Goal: Information Seeking & Learning: Learn about a topic

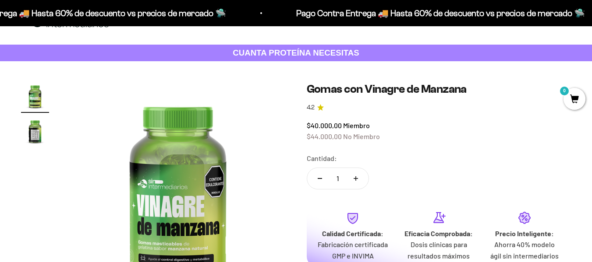
scroll to position [44, 0]
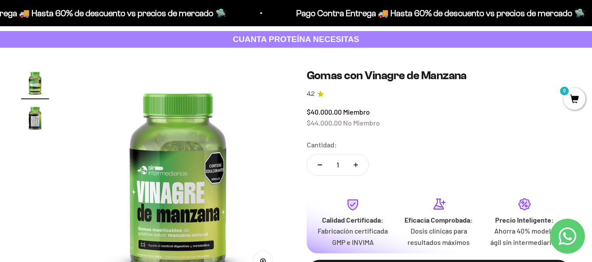
click at [32, 122] on img "Ir al artículo 2" at bounding box center [35, 118] width 28 height 28
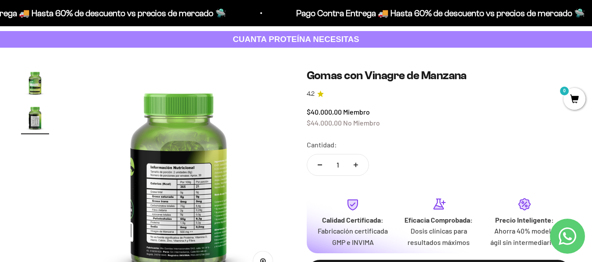
scroll to position [0, 220]
click at [160, 192] on img at bounding box center [178, 176] width 215 height 215
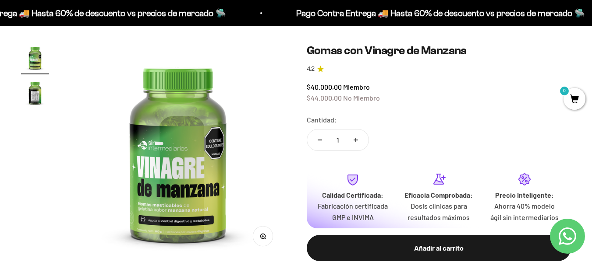
scroll to position [88, 0]
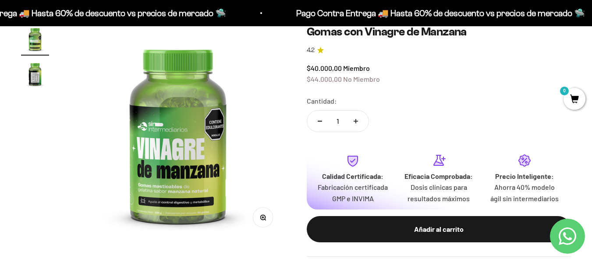
click at [355, 185] on p "Fabricación certificada GMP e INVIMA" at bounding box center [353, 193] width 72 height 22
click at [343, 197] on p "Fabricación certificada GMP e INVIMA" at bounding box center [353, 193] width 72 height 22
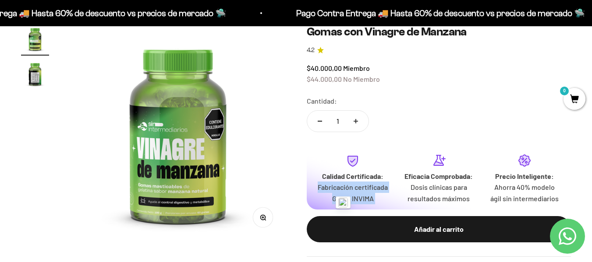
click at [343, 197] on p "Fabricación certificada GMP e INVIMA" at bounding box center [353, 193] width 72 height 22
click at [181, 133] on img at bounding box center [177, 132] width 215 height 215
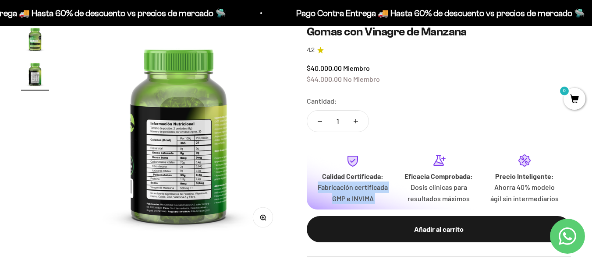
scroll to position [0, 220]
click at [181, 133] on img at bounding box center [178, 132] width 215 height 215
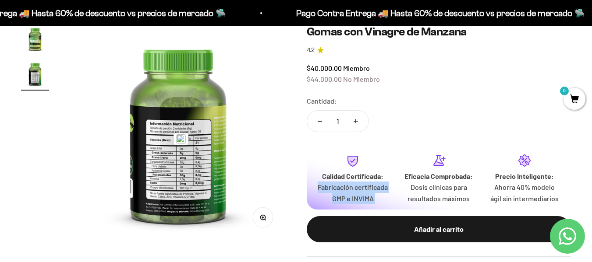
click at [71, 135] on img at bounding box center [178, 132] width 215 height 215
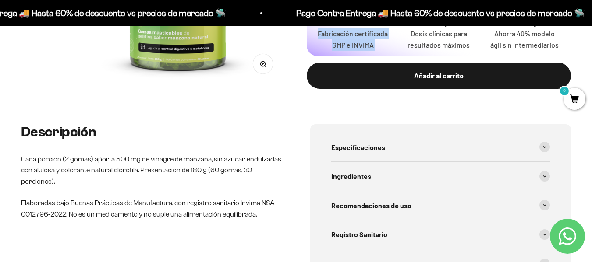
scroll to position [263, 0]
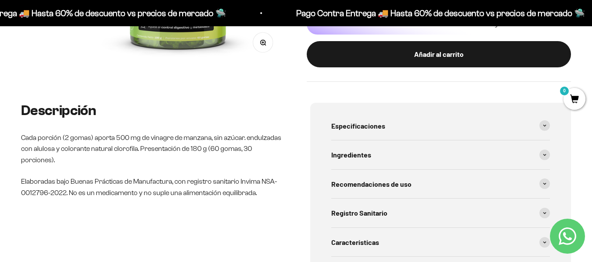
click at [201, 186] on p "Elaboradas bajo Buenas Prácticas de Manufactura, con registro sanitario Invima …" at bounding box center [151, 187] width 261 height 22
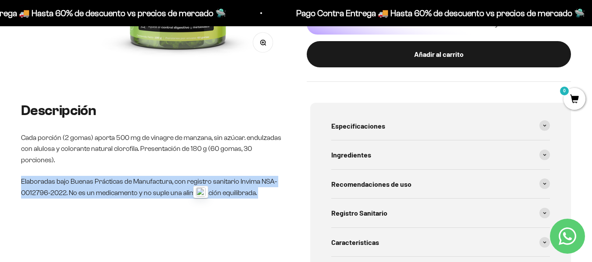
click at [201, 186] on p "Elaboradas bajo Buenas Prácticas de Manufactura, con registro sanitario Invima …" at bounding box center [151, 187] width 261 height 22
click at [199, 187] on p "Elaboradas bajo Buenas Prácticas de Manufactura, con registro sanitario Invima …" at bounding box center [151, 187] width 261 height 22
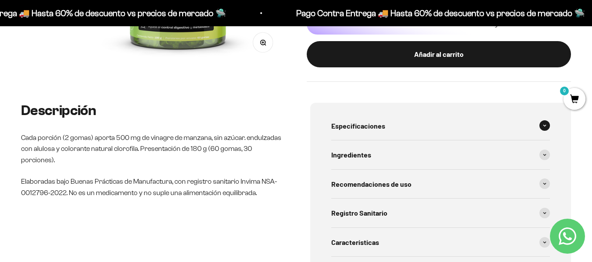
click at [519, 127] on div "Especificaciones" at bounding box center [440, 126] width 219 height 29
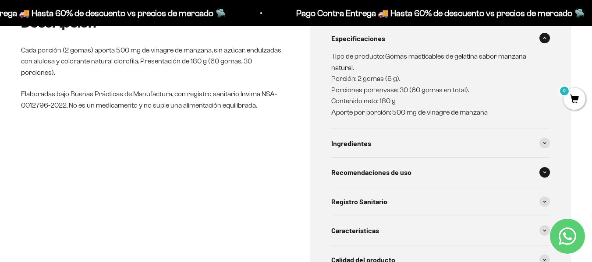
scroll to position [438, 0]
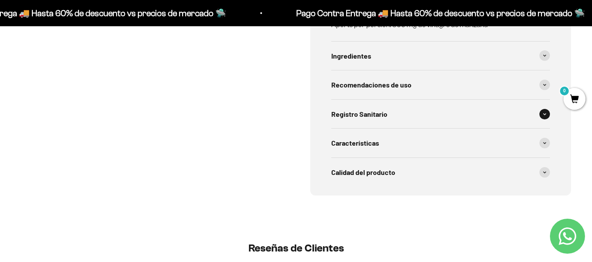
click at [409, 113] on div "Registro Sanitario" at bounding box center [440, 114] width 219 height 29
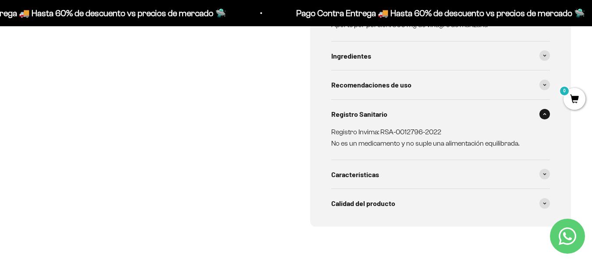
click at [395, 128] on p "Registro Invima: RSA-0012796-2022 No es un medicamento y no suple una alimentac…" at bounding box center [435, 138] width 208 height 22
click at [385, 131] on p "Registro Invima: RSA-0012796-2022 No es un medicamento y no suple una alimentac…" at bounding box center [435, 138] width 208 height 22
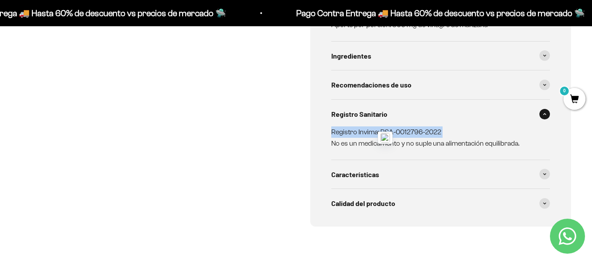
click at [385, 131] on p "Registro Invima: RSA-0012796-2022 No es un medicamento y no suple una alimentac…" at bounding box center [435, 138] width 208 height 22
click at [389, 172] on div "Características" at bounding box center [440, 174] width 219 height 29
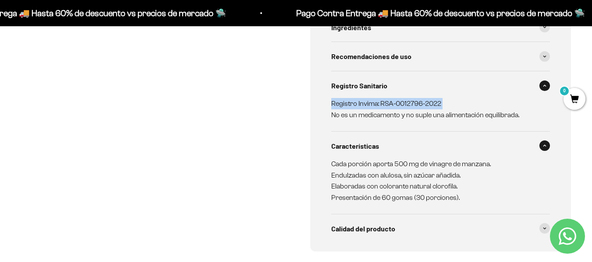
scroll to position [482, 0]
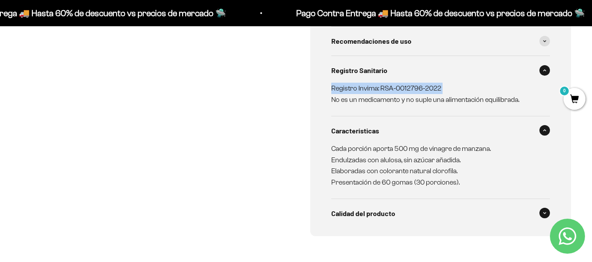
click at [389, 213] on span "Calidad del producto" at bounding box center [363, 213] width 64 height 11
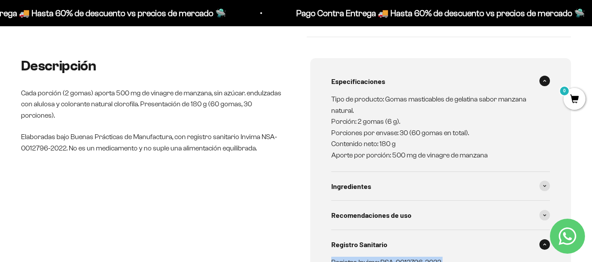
scroll to position [307, 0]
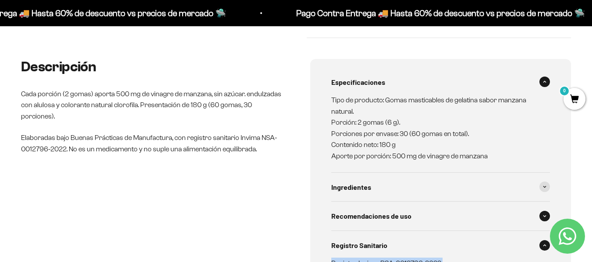
click at [380, 208] on div "Recomendaciones de uso" at bounding box center [440, 216] width 219 height 29
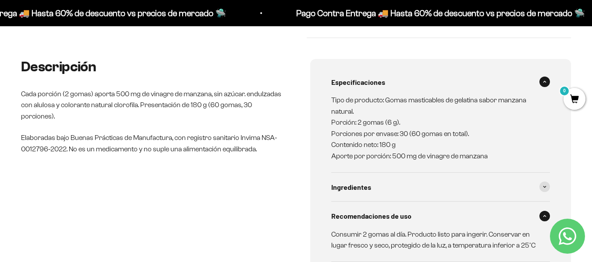
drag, startPoint x: 505, startPoint y: 94, endPoint x: 493, endPoint y: 93, distance: 12.3
click at [504, 93] on div "Especificaciones" at bounding box center [440, 82] width 219 height 29
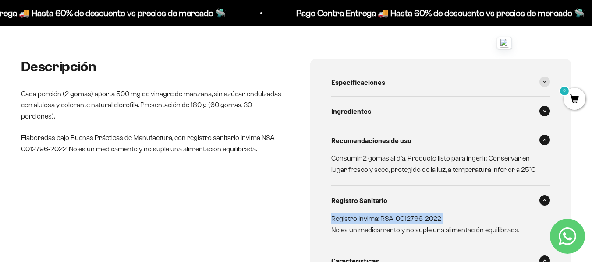
click at [467, 116] on div "Ingredientes" at bounding box center [440, 111] width 219 height 29
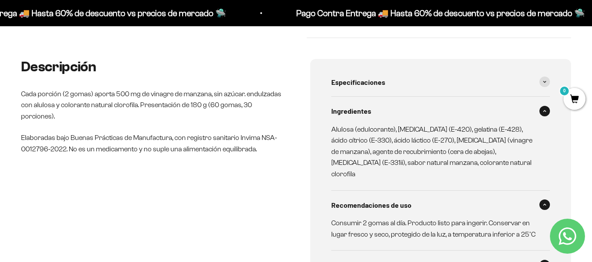
click at [467, 116] on div "Ingredientes" at bounding box center [440, 111] width 219 height 29
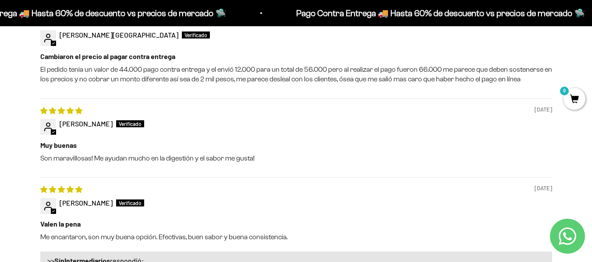
scroll to position [876, 0]
